Goal: Find specific page/section: Find specific page/section

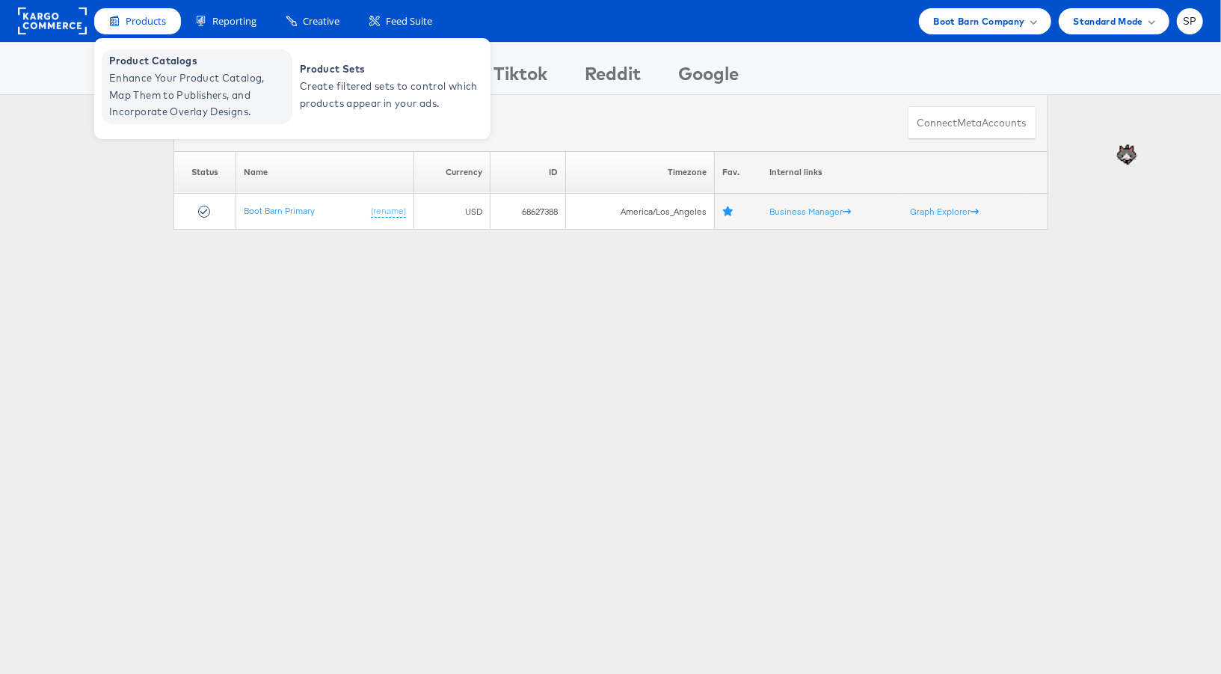
click at [156, 96] on span "Enhance Your Product Catalog, Map Them to Publishers, and Incorporate Overlay D…" at bounding box center [198, 95] width 179 height 51
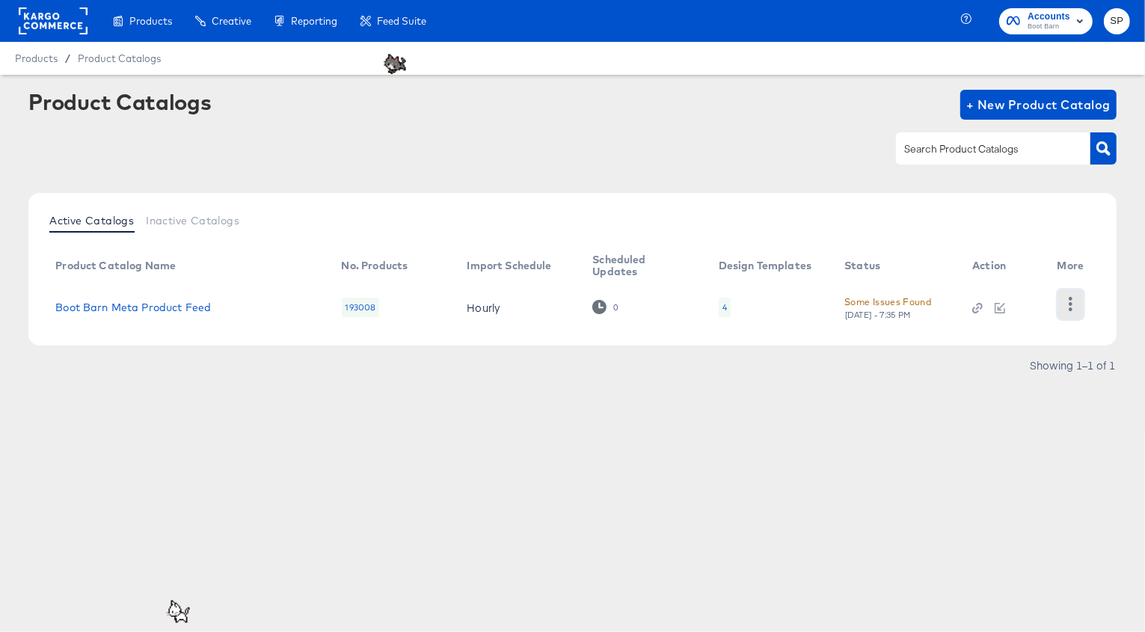
click at [1066, 298] on icon "button" at bounding box center [1070, 304] width 14 height 14
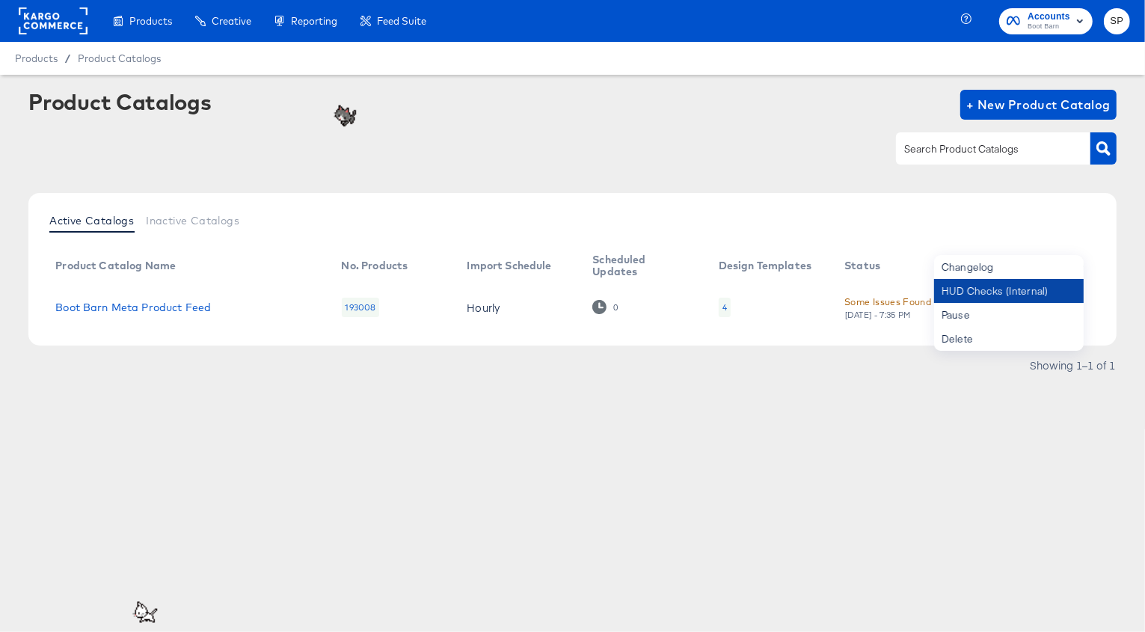
click at [1004, 294] on div "HUD Checks (Internal)" at bounding box center [1009, 291] width 150 height 24
